Goal: Transaction & Acquisition: Purchase product/service

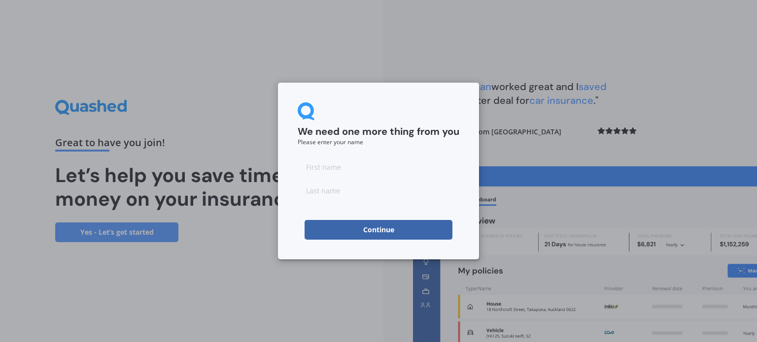
click at [364, 170] on input at bounding box center [379, 167] width 162 height 20
type input "[PERSON_NAME]"
click at [386, 235] on button "Continue" at bounding box center [379, 230] width 148 height 20
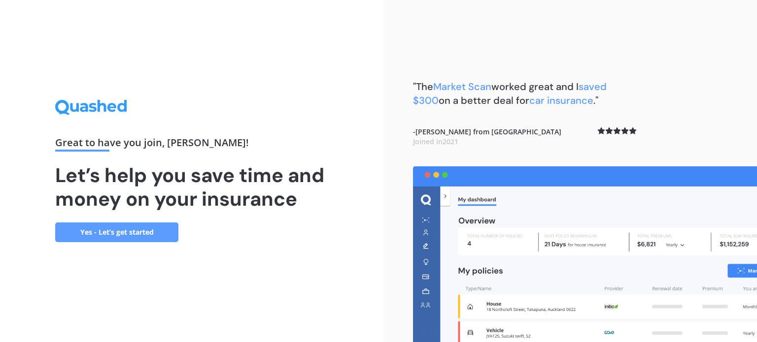
click at [155, 242] on div "Great to have you join , [PERSON_NAME] ! Let’s help you save time and money on …" at bounding box center [191, 171] width 383 height 342
click at [155, 237] on link "Yes - Let’s get started" at bounding box center [116, 233] width 123 height 20
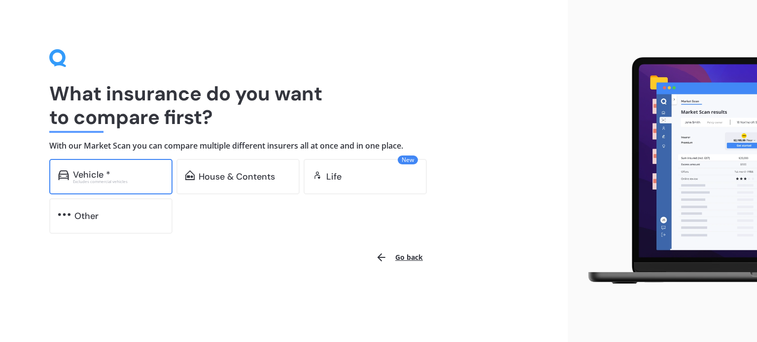
click at [139, 189] on div "Vehicle * Excludes commercial vehicles" at bounding box center [110, 176] width 123 height 35
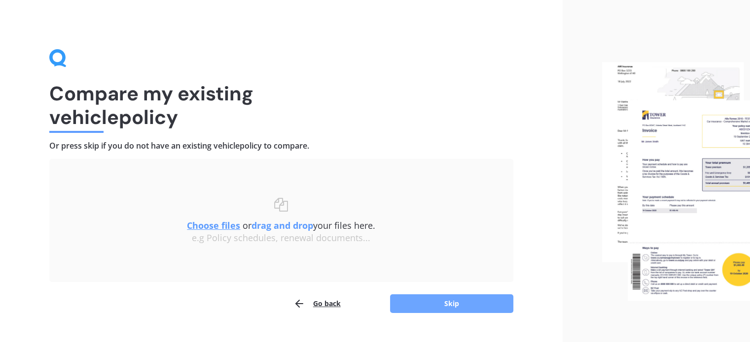
click at [442, 309] on button "Skip" at bounding box center [451, 304] width 123 height 19
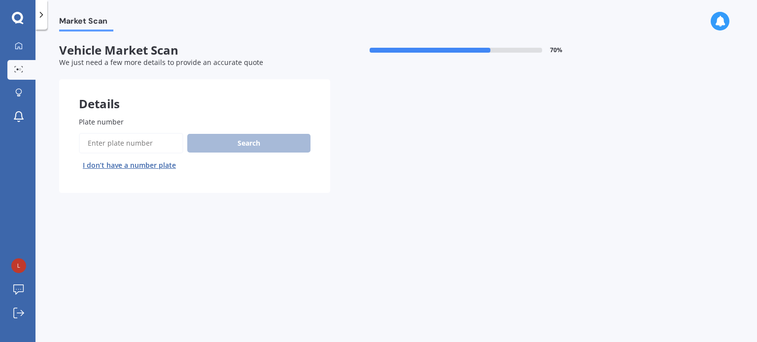
click at [135, 148] on input "Plate number" at bounding box center [131, 143] width 104 height 21
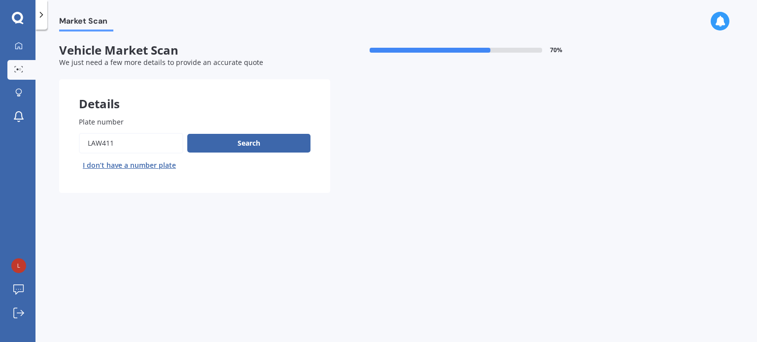
type input "LAW411"
click at [0, 0] on button "Next" at bounding box center [0, 0] width 0 height 0
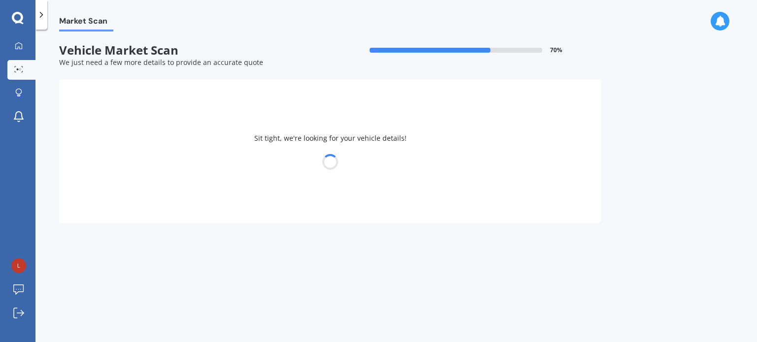
select select "KIA"
select select "SPORTAGE"
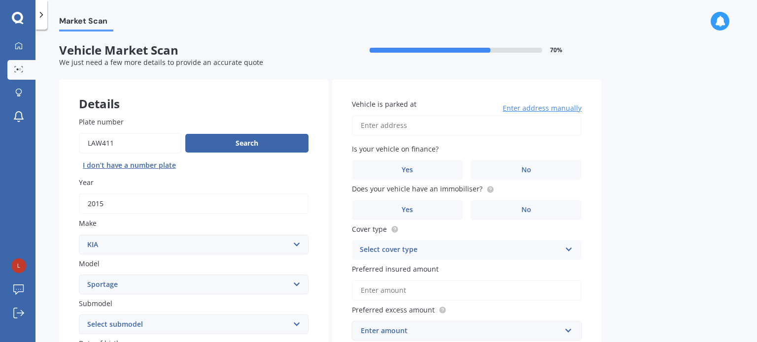
click at [406, 116] on input "Vehicle is parked at" at bounding box center [467, 125] width 230 height 21
type input "[STREET_ADDRESS][PERSON_NAME]"
click at [594, 138] on div "Vehicle is parked at [STREET_ADDRESS][PERSON_NAME] Enter address manually Is yo…" at bounding box center [466, 220] width 269 height 282
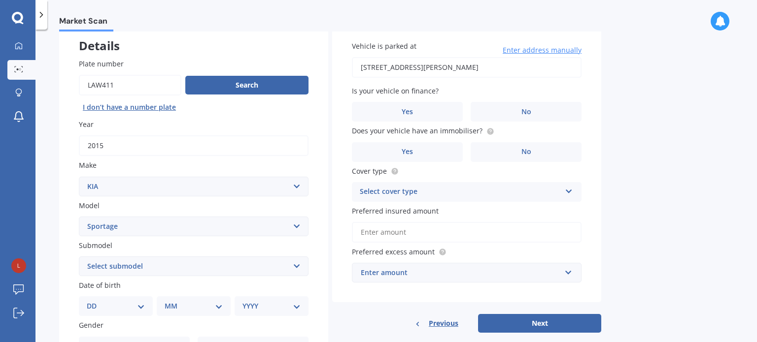
scroll to position [59, 0]
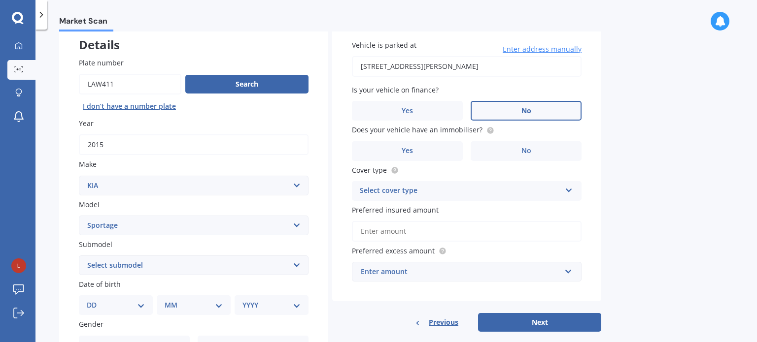
click at [552, 112] on label "No" at bounding box center [526, 111] width 111 height 20
click at [0, 0] on input "No" at bounding box center [0, 0] width 0 height 0
click at [535, 157] on label "No" at bounding box center [526, 151] width 111 height 20
click at [0, 0] on input "No" at bounding box center [0, 0] width 0 height 0
click at [511, 195] on div "Select cover type" at bounding box center [460, 191] width 201 height 12
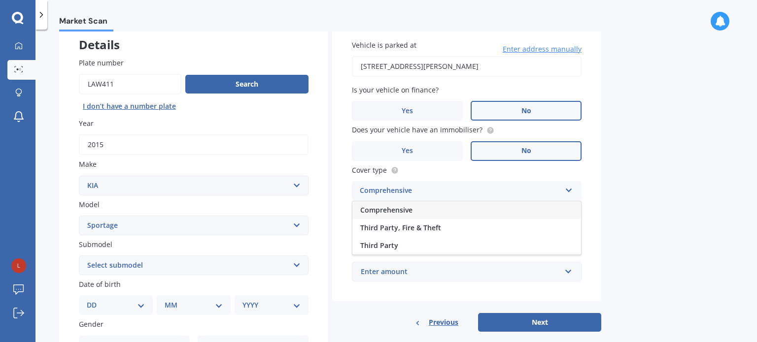
click at [500, 208] on div "Comprehensive" at bounding box center [466, 211] width 229 height 18
click at [439, 237] on input "Preferred insured amount" at bounding box center [467, 231] width 230 height 21
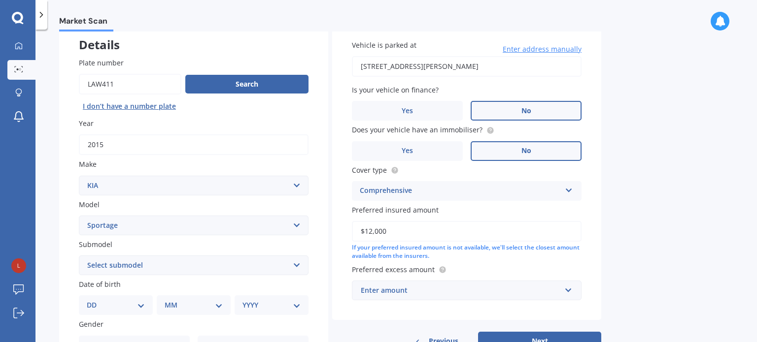
type input "$12,000"
click at [493, 270] on label "Preferred excess amount" at bounding box center [465, 270] width 226 height 10
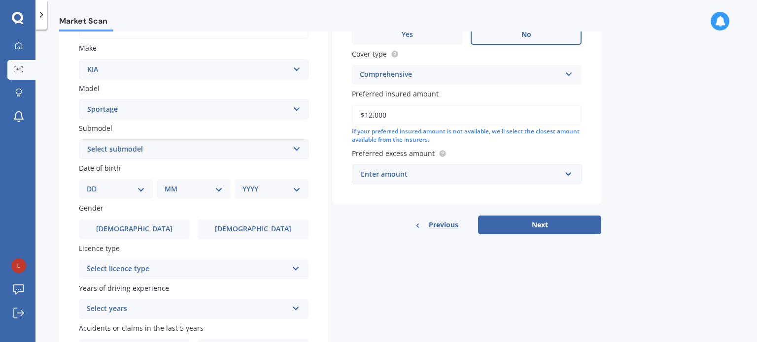
scroll to position [177, 0]
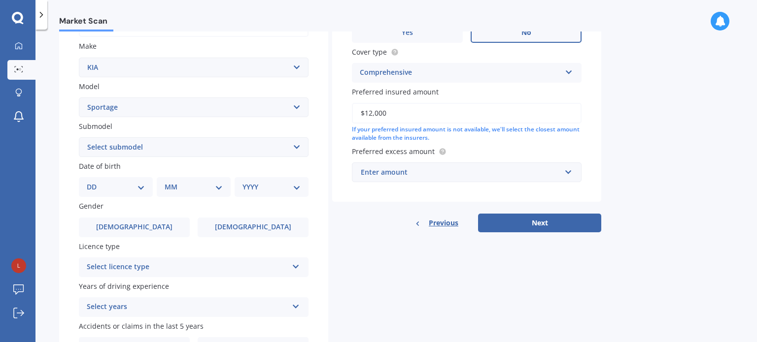
click at [128, 181] on div "DD 01 02 03 04 05 06 07 08 09 10 11 12 13 14 15 16 17 18 19 20 21 22 23 24 25 2…" at bounding box center [116, 187] width 74 height 20
click at [142, 183] on select "DD 01 02 03 04 05 06 07 08 09 10 11 12 13 14 15 16 17 18 19 20 21 22 23 24 25 2…" at bounding box center [116, 187] width 58 height 11
select select "18"
click at [95, 182] on select "DD 01 02 03 04 05 06 07 08 09 10 11 12 13 14 15 16 17 18 19 20 21 22 23 24 25 2…" at bounding box center [116, 187] width 58 height 11
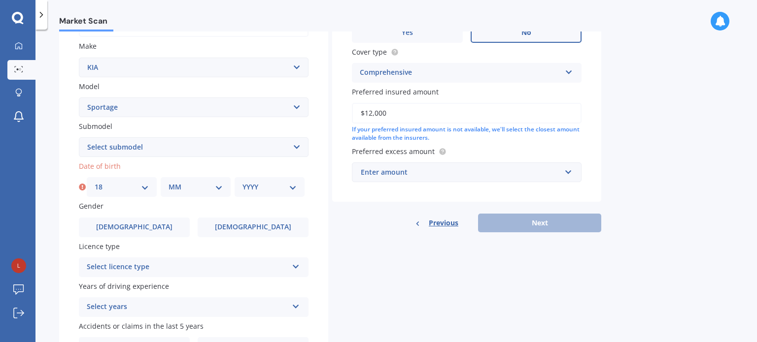
click at [170, 186] on select "MM 01 02 03 04 05 06 07 08 09 10 11 12" at bounding box center [196, 187] width 54 height 11
select select "12"
click at [169, 182] on select "MM 01 02 03 04 05 06 07 08 09 10 11 12" at bounding box center [196, 187] width 54 height 11
click at [262, 190] on select "YYYY 2025 2024 2023 2022 2021 2020 2019 2018 2017 2016 2015 2014 2013 2012 2011…" at bounding box center [269, 187] width 54 height 11
select select "1992"
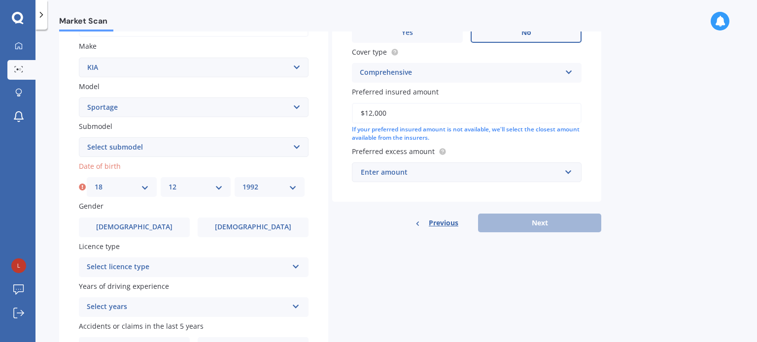
click at [242, 182] on select "YYYY 2025 2024 2023 2022 2021 2020 2019 2018 2017 2016 2015 2014 2013 2012 2011…" at bounding box center [269, 187] width 54 height 11
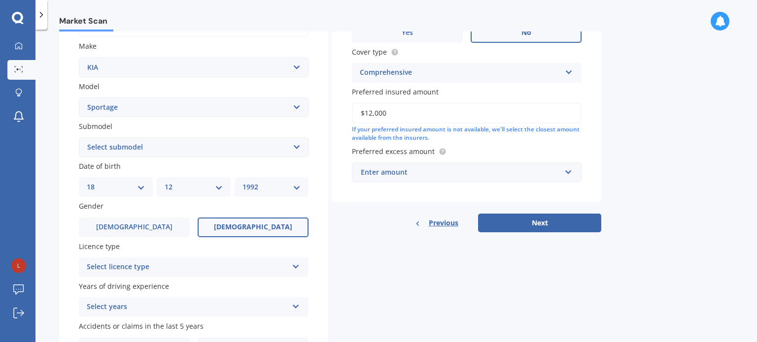
click at [239, 221] on label "[DEMOGRAPHIC_DATA]" at bounding box center [253, 228] width 111 height 20
click at [0, 0] on input "[DEMOGRAPHIC_DATA]" at bounding box center [0, 0] width 0 height 0
click at [207, 274] on div "Select licence type NZ Full NZ Restricted NZ Learners [GEOGRAPHIC_DATA] [GEOGRA…" at bounding box center [194, 268] width 230 height 20
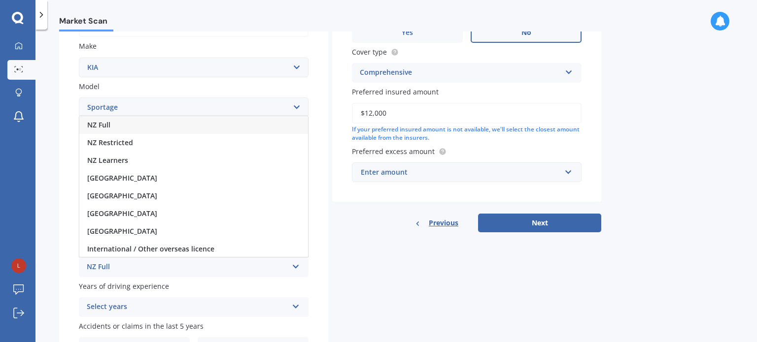
click at [252, 129] on div "NZ Full" at bounding box center [193, 125] width 229 height 18
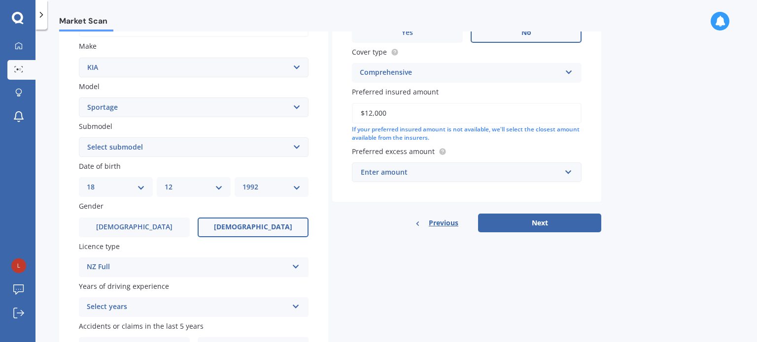
click at [332, 267] on div "Details Plate number Search I don’t have a number plate Year [DATE] Make Select…" at bounding box center [330, 140] width 542 height 476
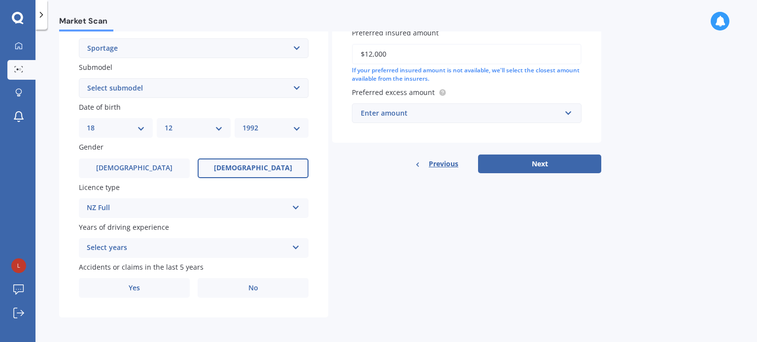
scroll to position [238, 0]
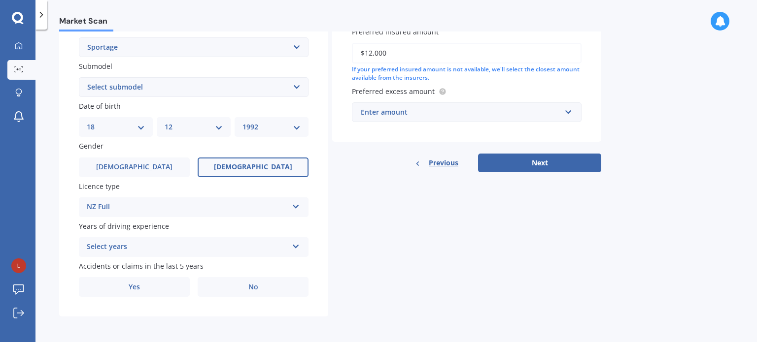
click at [252, 238] on div "Select years 5 or more years 4 years 3 years 2 years 1 year" at bounding box center [194, 248] width 230 height 20
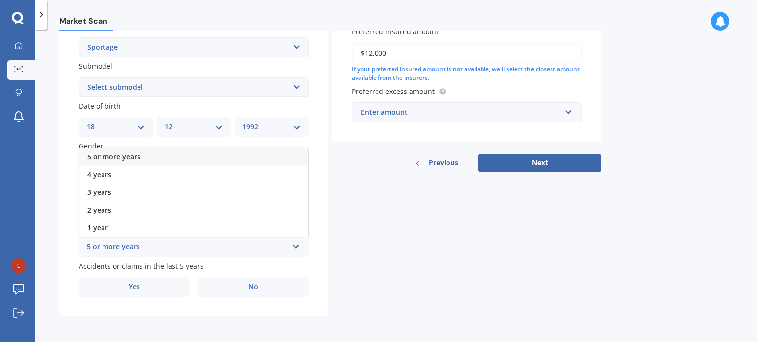
click at [249, 246] on div "5 or more years" at bounding box center [187, 247] width 201 height 12
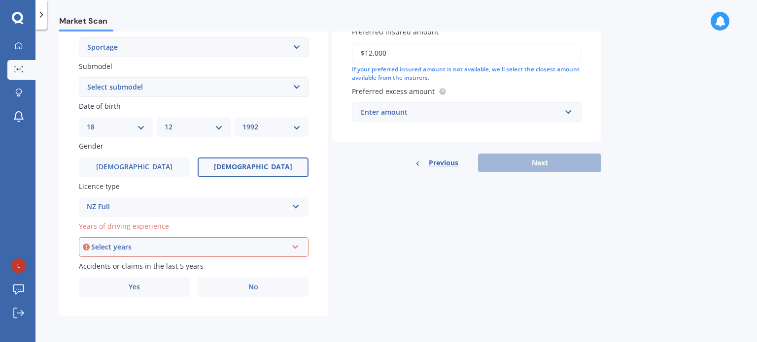
click at [249, 246] on div "Select years" at bounding box center [189, 247] width 196 height 11
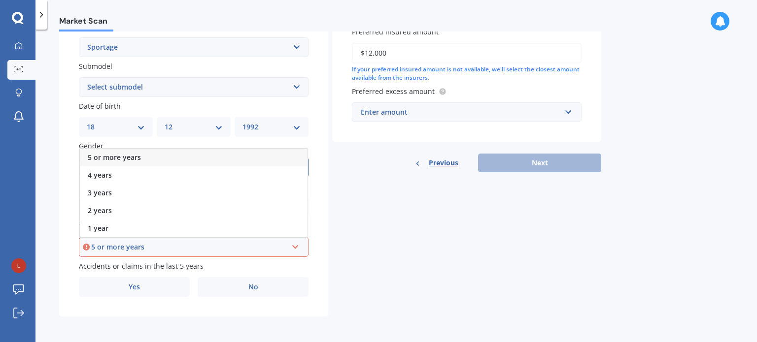
click at [262, 156] on div "5 or more years" at bounding box center [194, 158] width 228 height 18
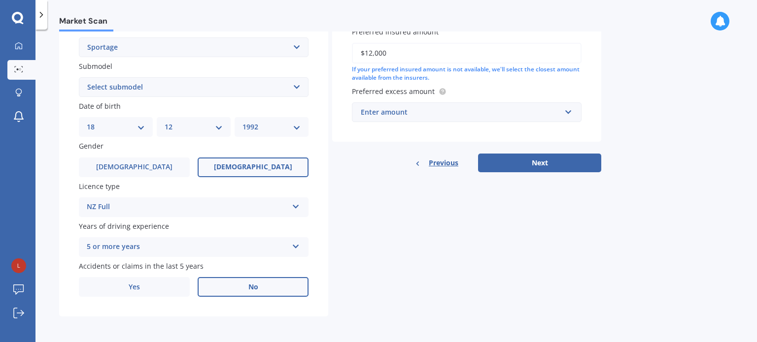
click at [248, 286] on span "No" at bounding box center [253, 287] width 10 height 8
click at [0, 0] on input "No" at bounding box center [0, 0] width 0 height 0
click at [329, 255] on div "Details Plate number Search I don’t have a number plate Year [DATE] Make Select…" at bounding box center [330, 80] width 542 height 476
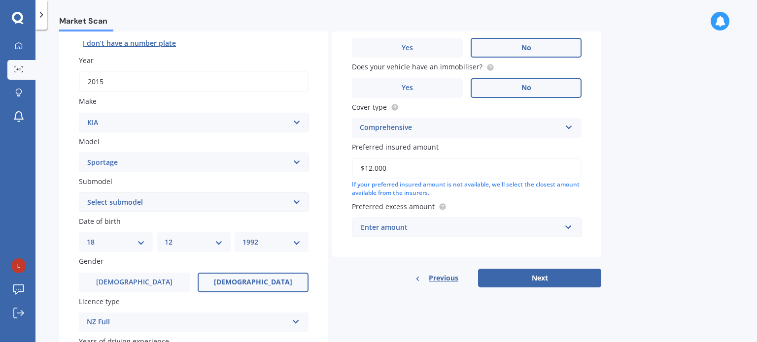
scroll to position [119, 0]
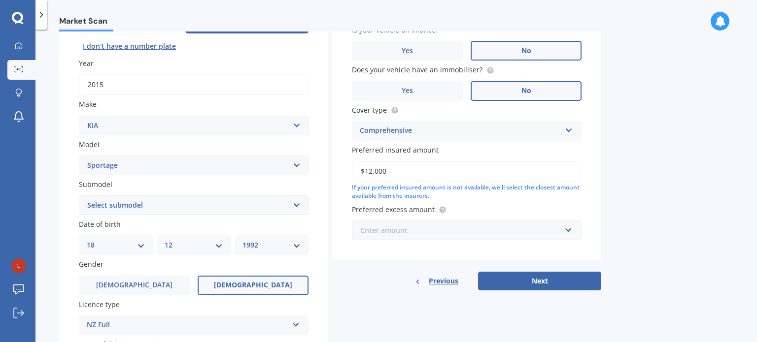
click at [394, 237] on input "text" at bounding box center [463, 230] width 221 height 19
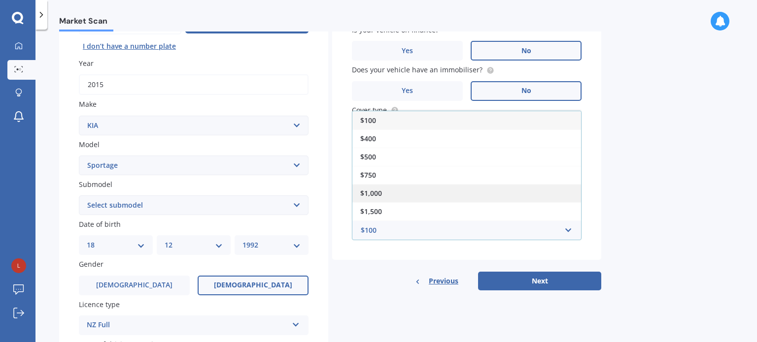
click at [400, 191] on div "$1,000" at bounding box center [466, 193] width 229 height 18
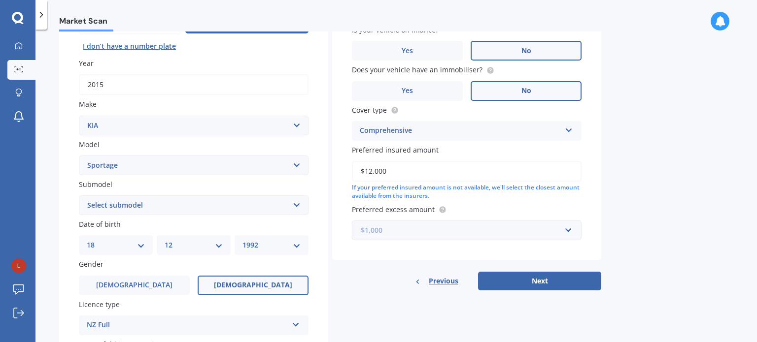
click at [519, 239] on input "text" at bounding box center [463, 230] width 221 height 19
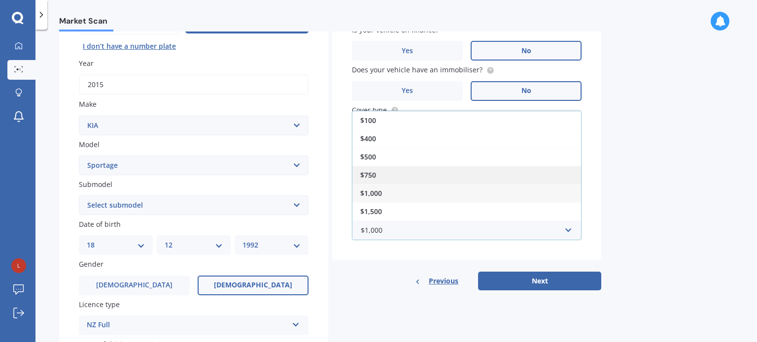
click at [507, 176] on div "$750" at bounding box center [466, 175] width 229 height 18
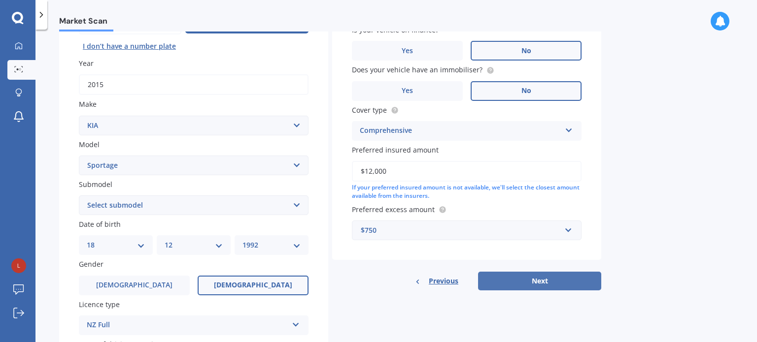
click at [536, 274] on button "Next" at bounding box center [539, 281] width 123 height 19
click at [299, 208] on select "Select submodel (All other) 2.0 4WD Petrol 2.0 EX Diesel 2.0 LX Diesel 2.4 EX A…" at bounding box center [194, 206] width 230 height 20
click at [79, 196] on select "Select submodel (All other) 2.0 4WD Petrol 2.0 EX Diesel 2.0 LX Diesel 2.4 EX A…" at bounding box center [194, 206] width 230 height 20
click at [270, 204] on select "Select submodel (All other) 2.0 4WD Petrol 2.0 EX Diesel 2.0 LX Diesel 2.4 EX A…" at bounding box center [194, 206] width 230 height 20
select select "(ALL OTHER)"
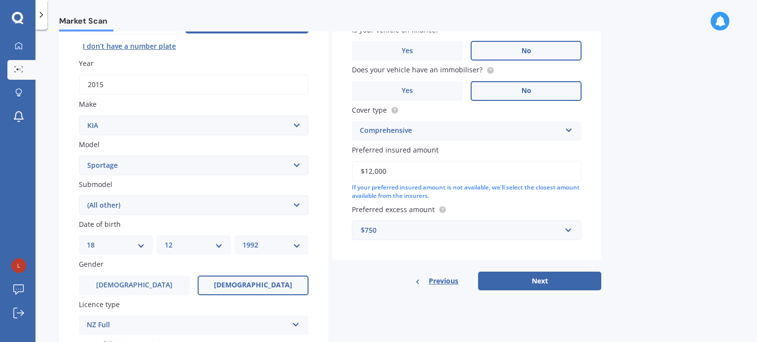
click at [79, 196] on select "Select submodel (All other) 2.0 4WD Petrol 2.0 EX Diesel 2.0 LX Diesel 2.4 EX A…" at bounding box center [194, 206] width 230 height 20
click at [512, 281] on button "Next" at bounding box center [539, 281] width 123 height 19
select select "18"
select select "12"
select select "1992"
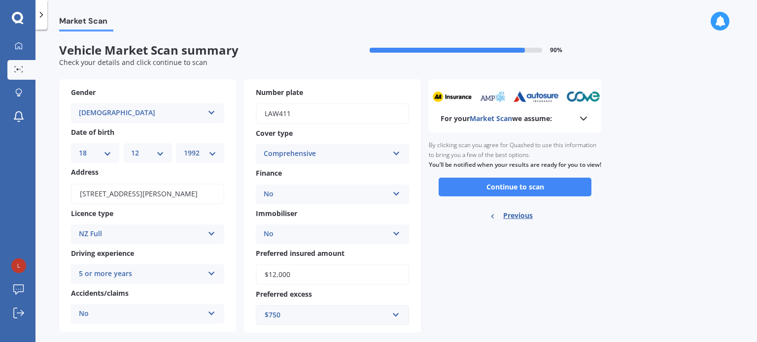
scroll to position [16, 0]
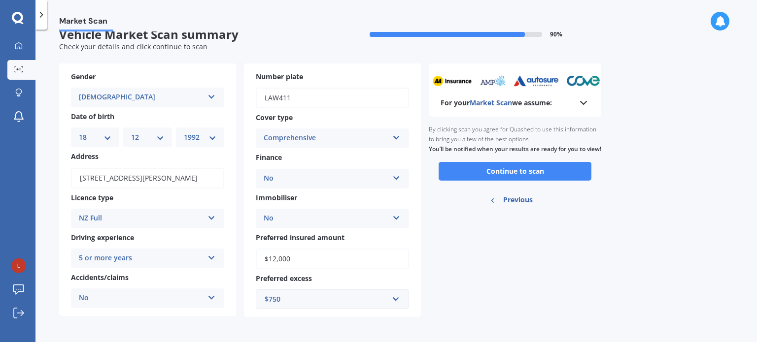
click at [603, 230] on div "Market Scan Vehicle Market Scan summary 90 % Check your details and click conti…" at bounding box center [395, 188] width 721 height 313
click at [541, 162] on div "By clicking scan you agree for Quashed to use this information to bring you a f…" at bounding box center [515, 139] width 172 height 45
click at [541, 179] on button "Continue to scan" at bounding box center [515, 171] width 153 height 19
click at [586, 235] on div "For your Market Scan we assume: Ready to go By clicking scan you agree for Quas…" at bounding box center [515, 191] width 172 height 254
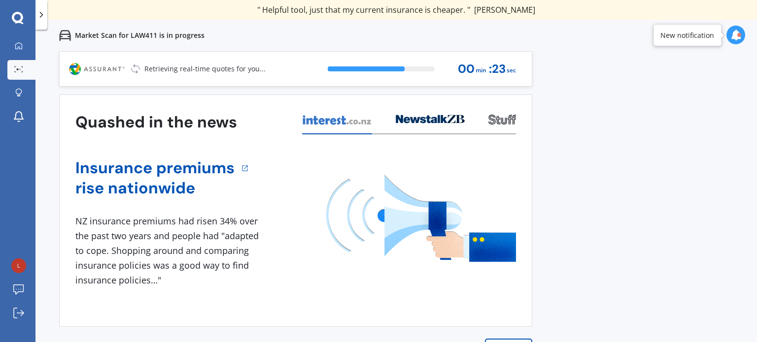
click at [544, 139] on div "Previous 80,000+ [DEMOGRAPHIC_DATA] consumers have signed up to shop and save t…" at bounding box center [395, 222] width 721 height 342
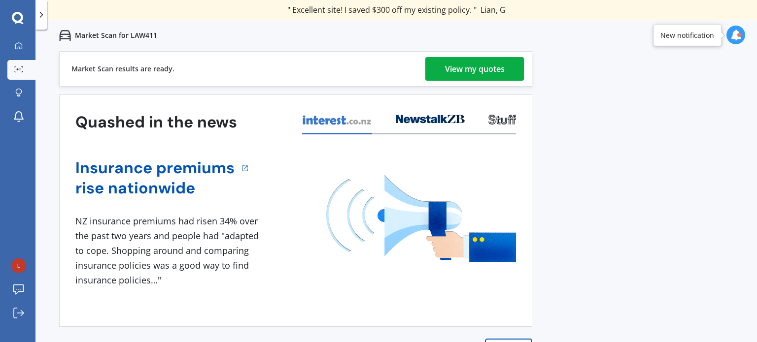
click at [484, 64] on div "View my quotes" at bounding box center [475, 69] width 60 height 24
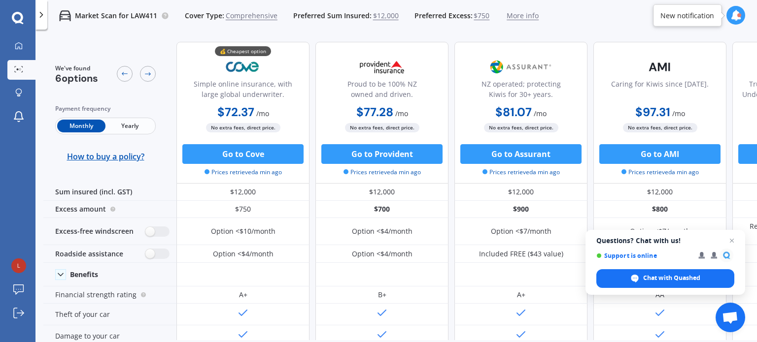
click at [135, 127] on span "Yearly" at bounding box center [129, 126] width 48 height 13
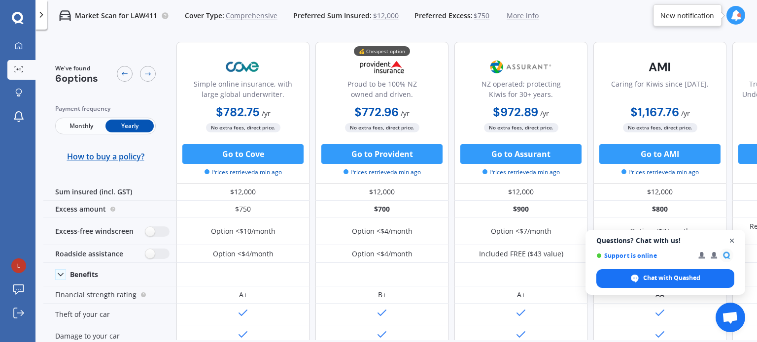
click at [731, 242] on span "Close chat" at bounding box center [732, 241] width 12 height 12
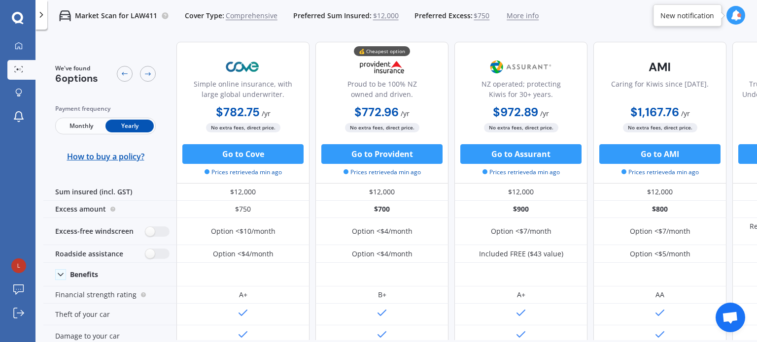
click at [633, 341] on div "We've found 6 options Payment frequency Monthly Yearly How to buy a policy? Sim…" at bounding box center [400, 204] width 714 height 340
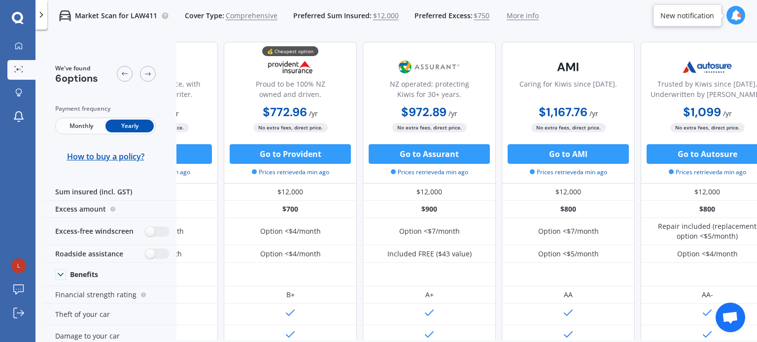
scroll to position [0, 79]
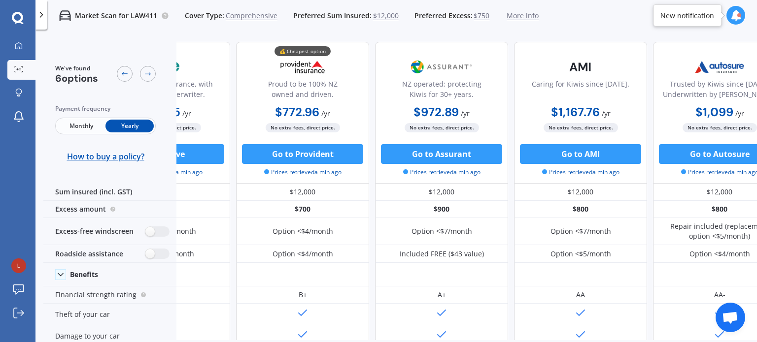
click at [753, 21] on div "Market Scan for LAW411 Cover Type: Comprehensive Preferred Sum Insured: $12,000…" at bounding box center [395, 16] width 721 height 32
click at [479, 13] on span "$750" at bounding box center [482, 16] width 16 height 10
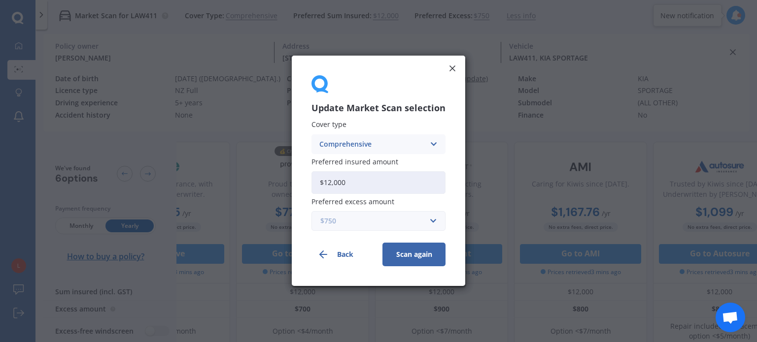
click at [351, 228] on input "text" at bounding box center [374, 221] width 125 height 19
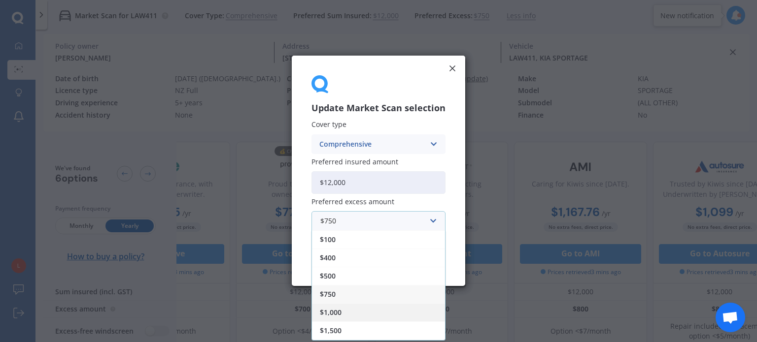
click at [354, 312] on div "$1,000" at bounding box center [378, 313] width 133 height 18
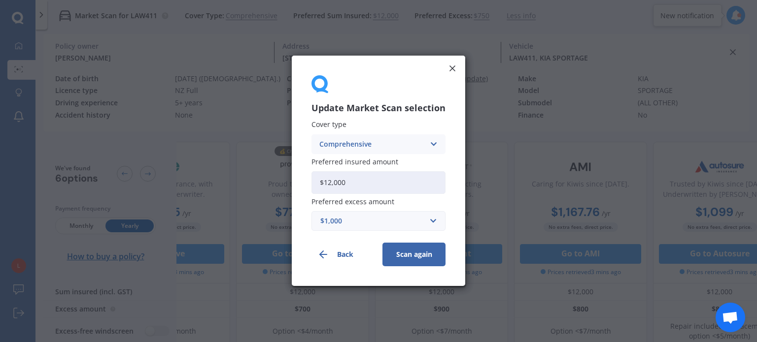
click at [412, 247] on button "Scan again" at bounding box center [413, 255] width 63 height 24
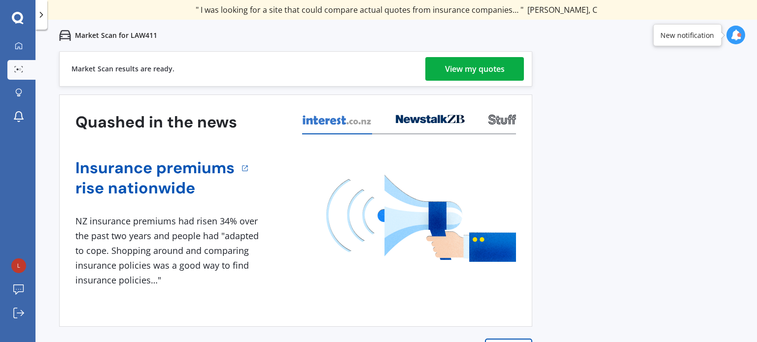
click at [468, 67] on div "View my quotes" at bounding box center [475, 69] width 60 height 24
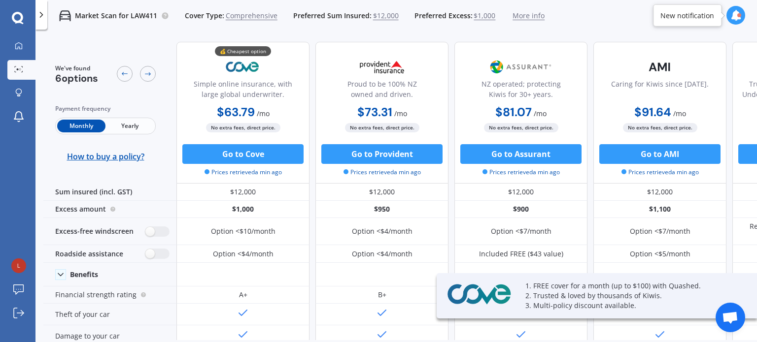
click at [146, 125] on span "Yearly" at bounding box center [129, 126] width 48 height 13
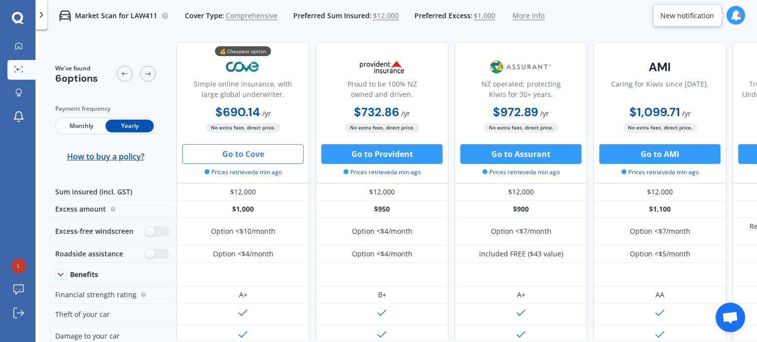
click at [248, 153] on button "Go to Cove" at bounding box center [242, 154] width 121 height 20
